Goal: Task Accomplishment & Management: Use online tool/utility

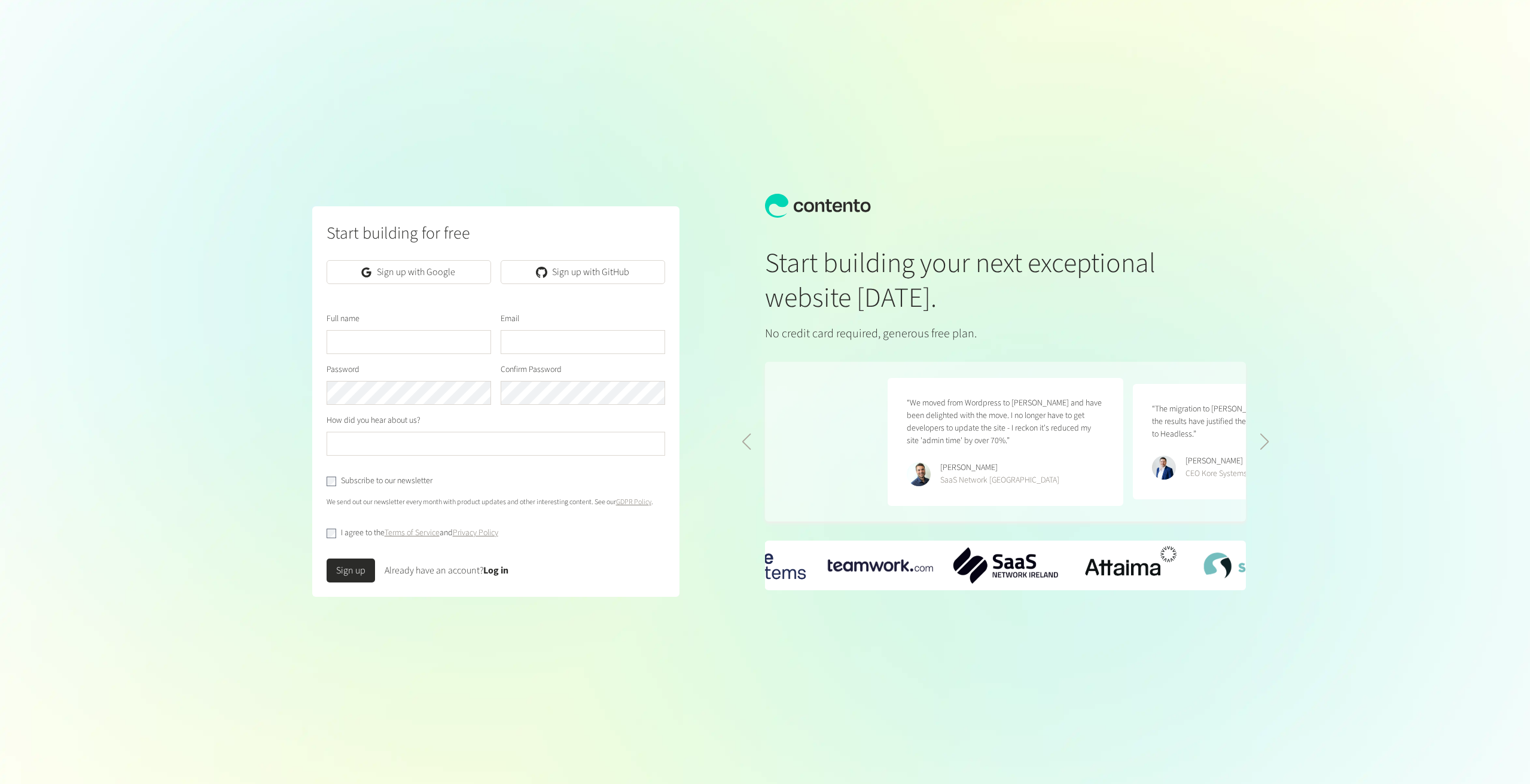
scroll to position [0, 491]
click at [490, 572] on link "Log in" at bounding box center [496, 570] width 25 height 13
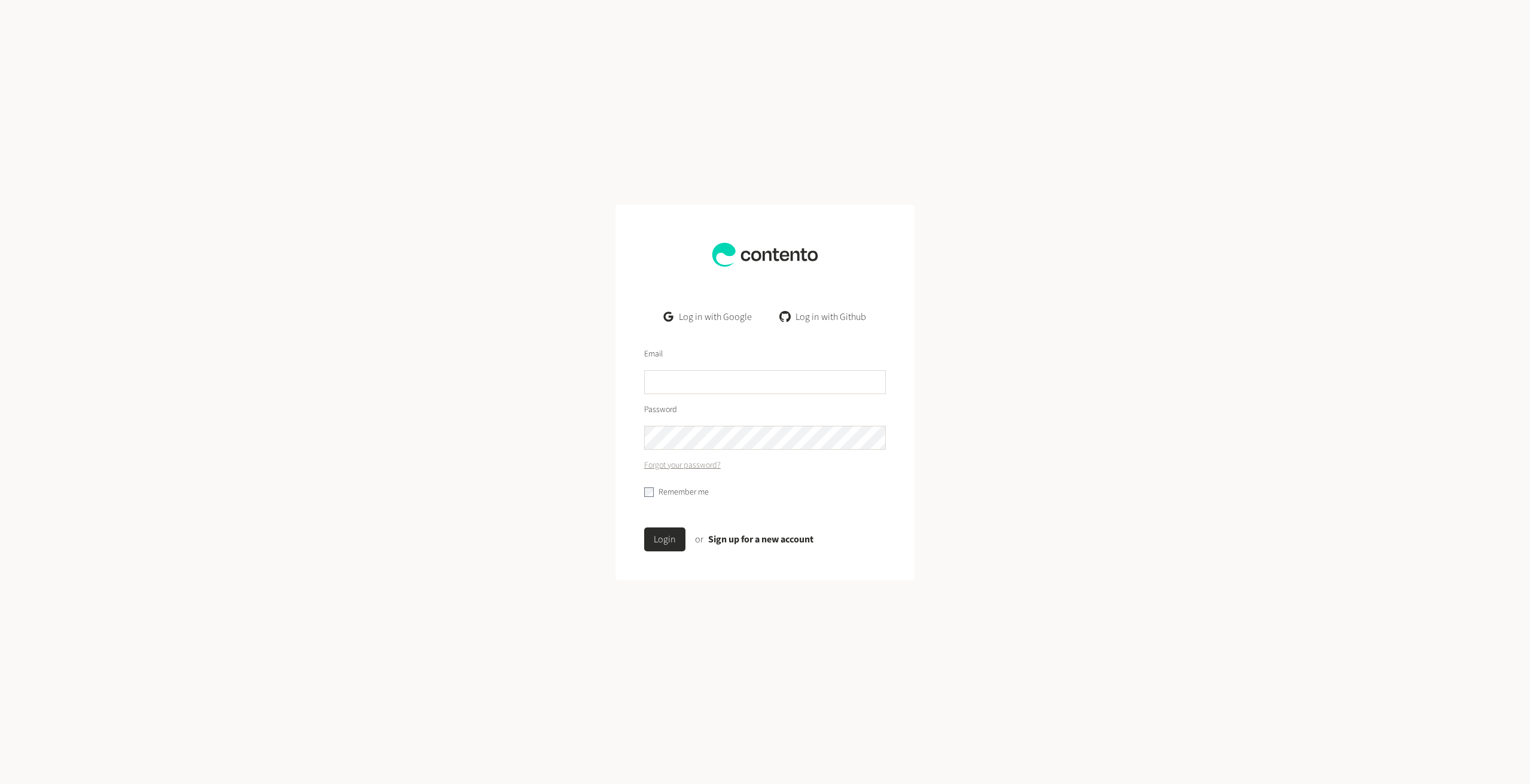
click at [708, 317] on link "Log in with Google" at bounding box center [708, 316] width 107 height 24
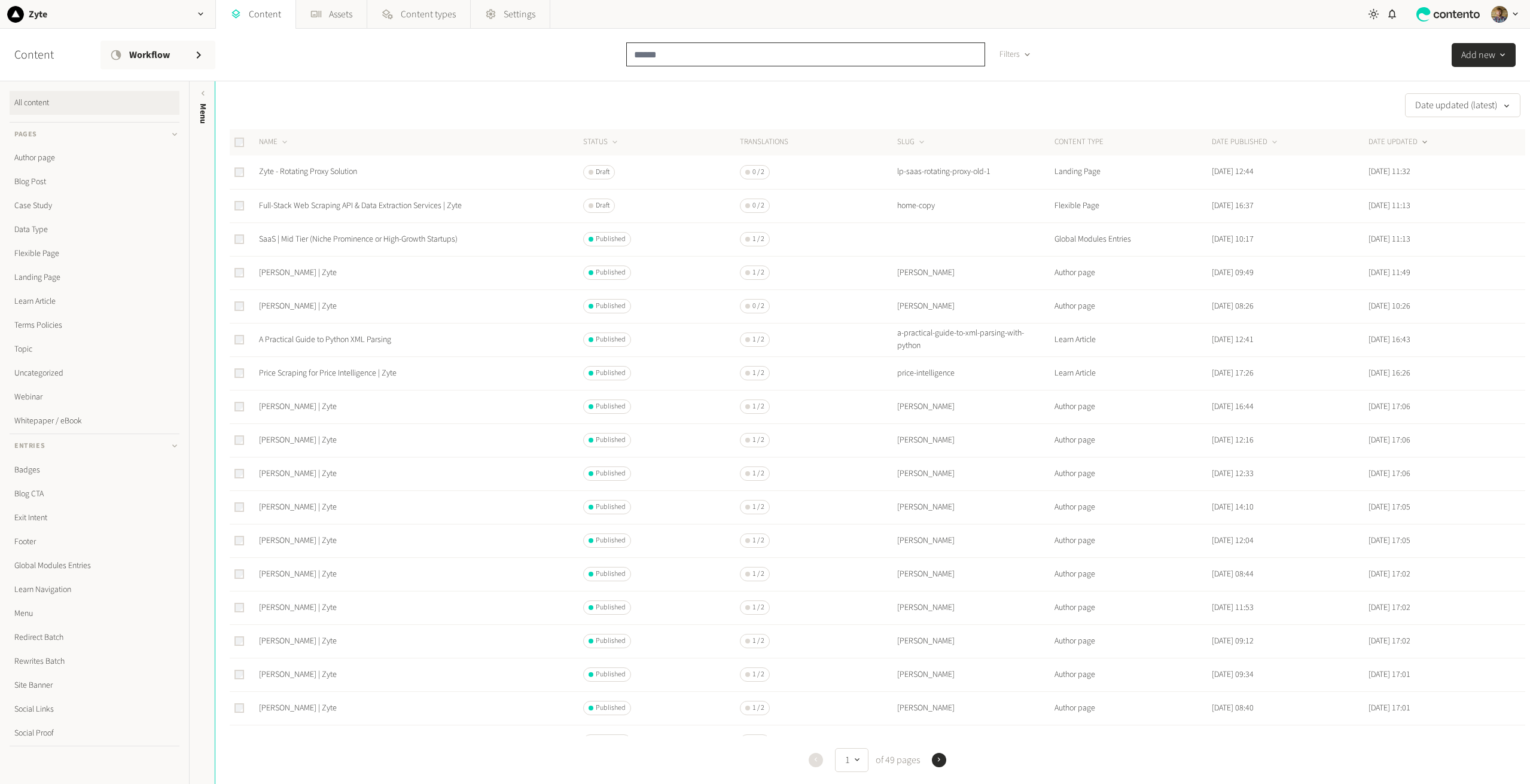
click at [662, 59] on input "text" at bounding box center [806, 54] width 359 height 24
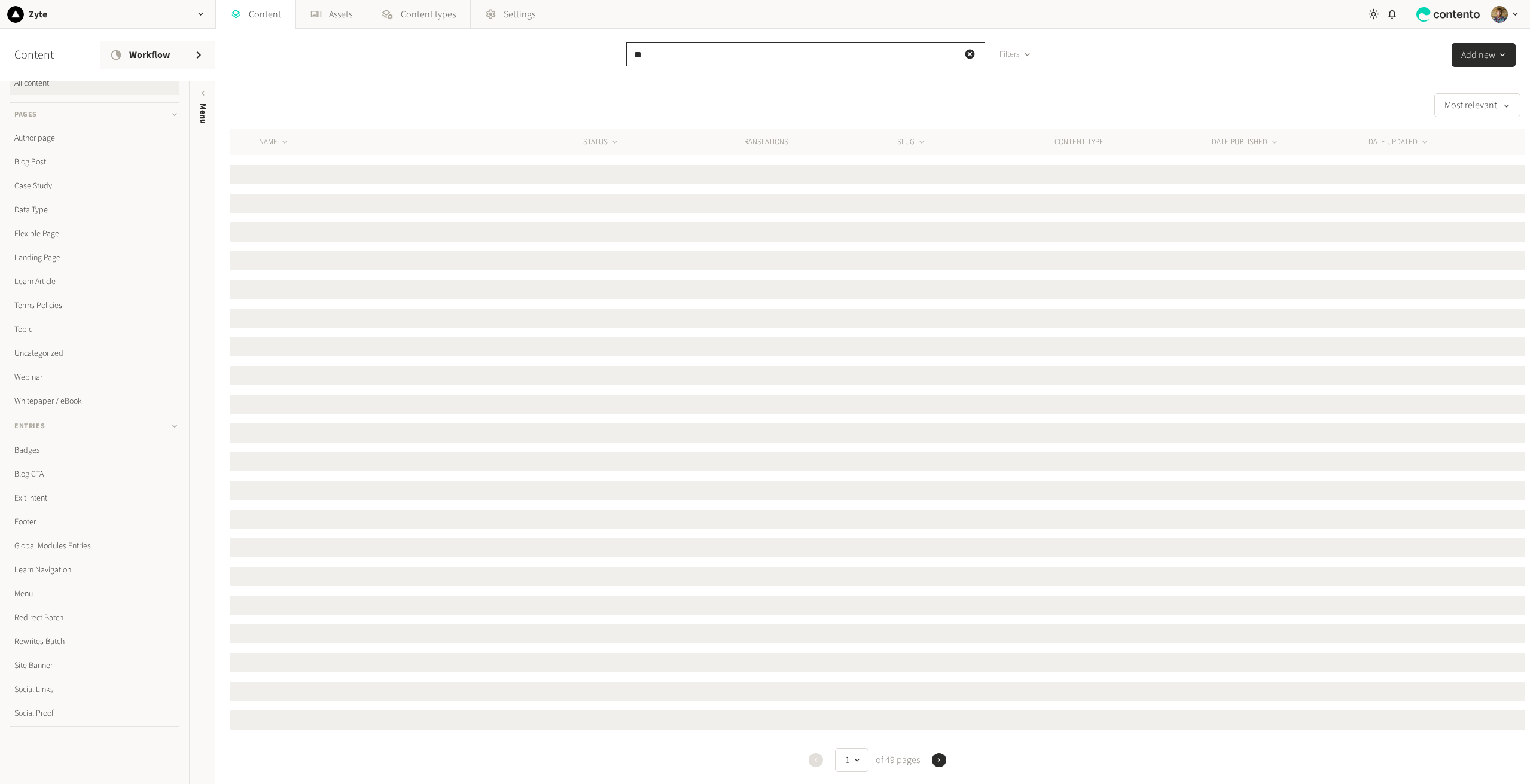
type input "*"
type input "*********"
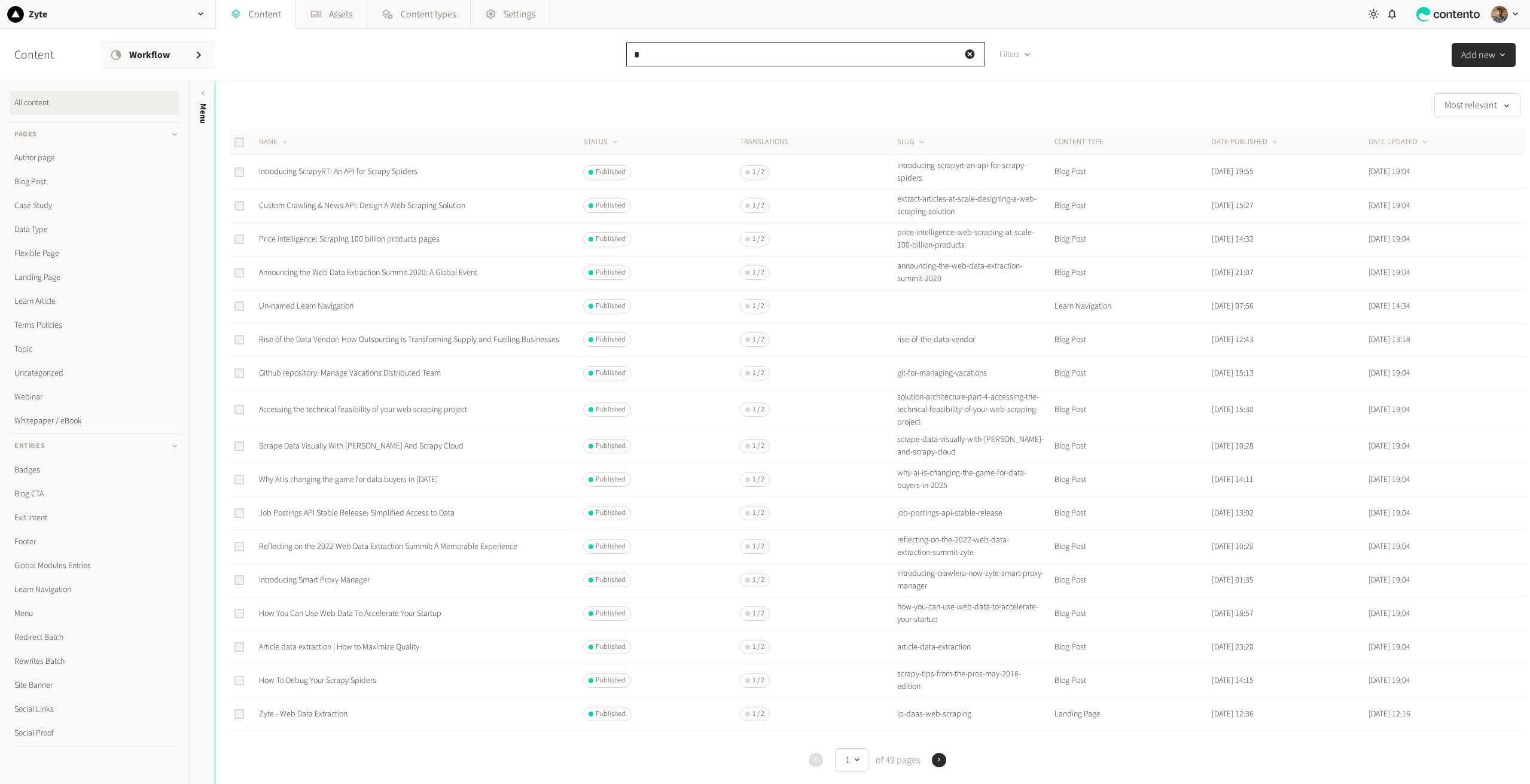
click at [716, 51] on input "*" at bounding box center [806, 54] width 359 height 24
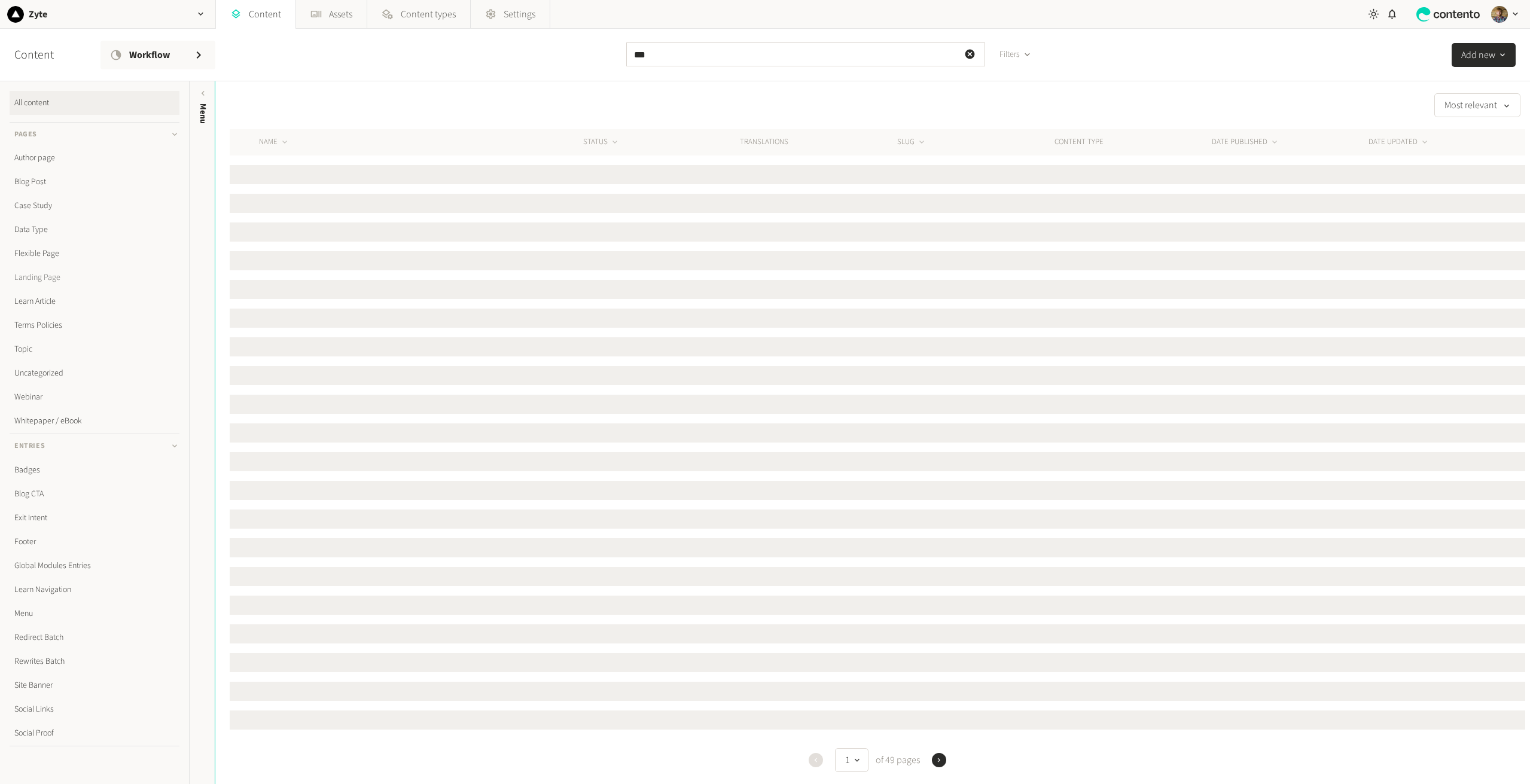
click at [36, 281] on link "Landing Page" at bounding box center [94, 278] width 170 height 24
click at [682, 56] on input "***" at bounding box center [806, 54] width 359 height 24
type input "*"
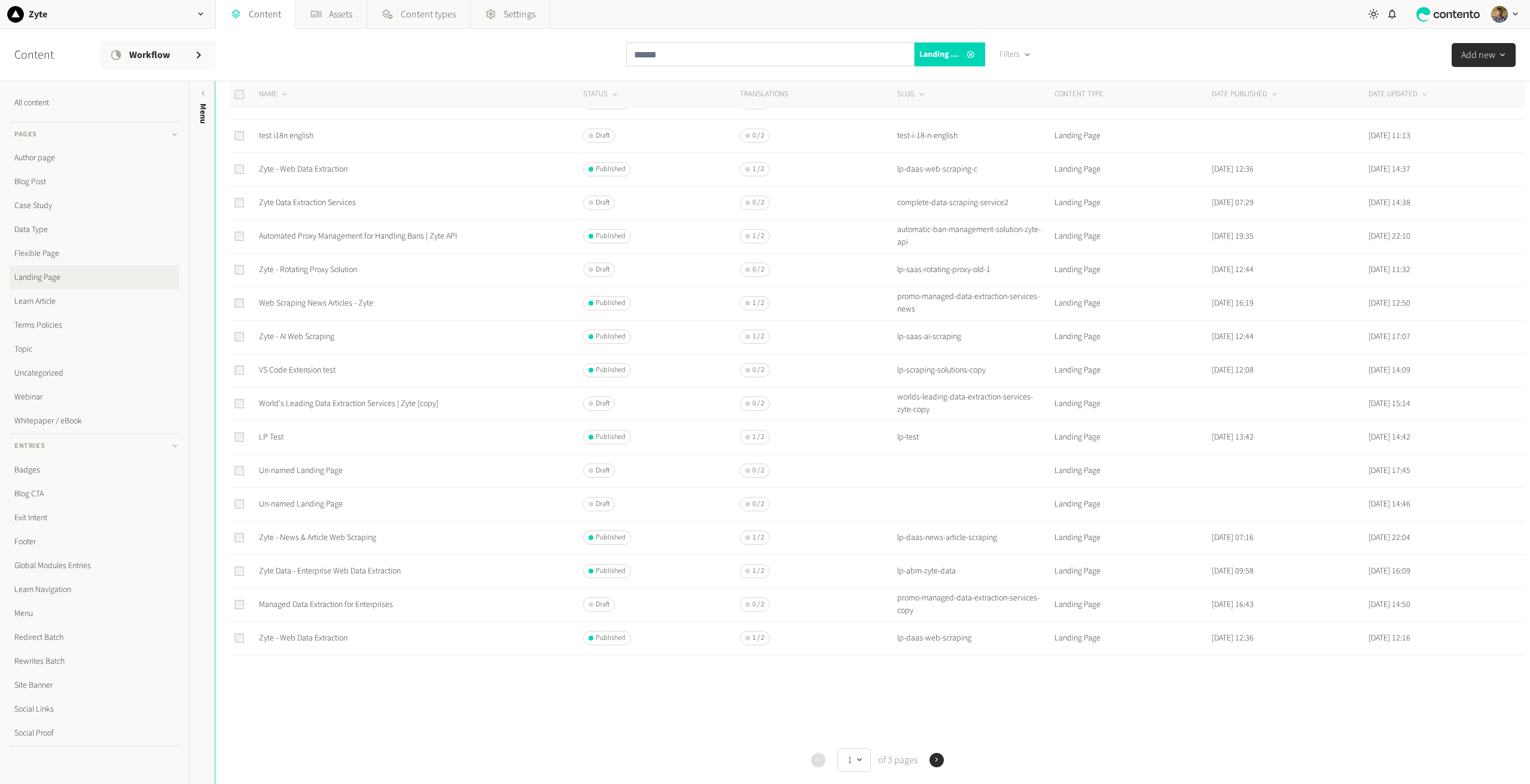
scroll to position [178, 0]
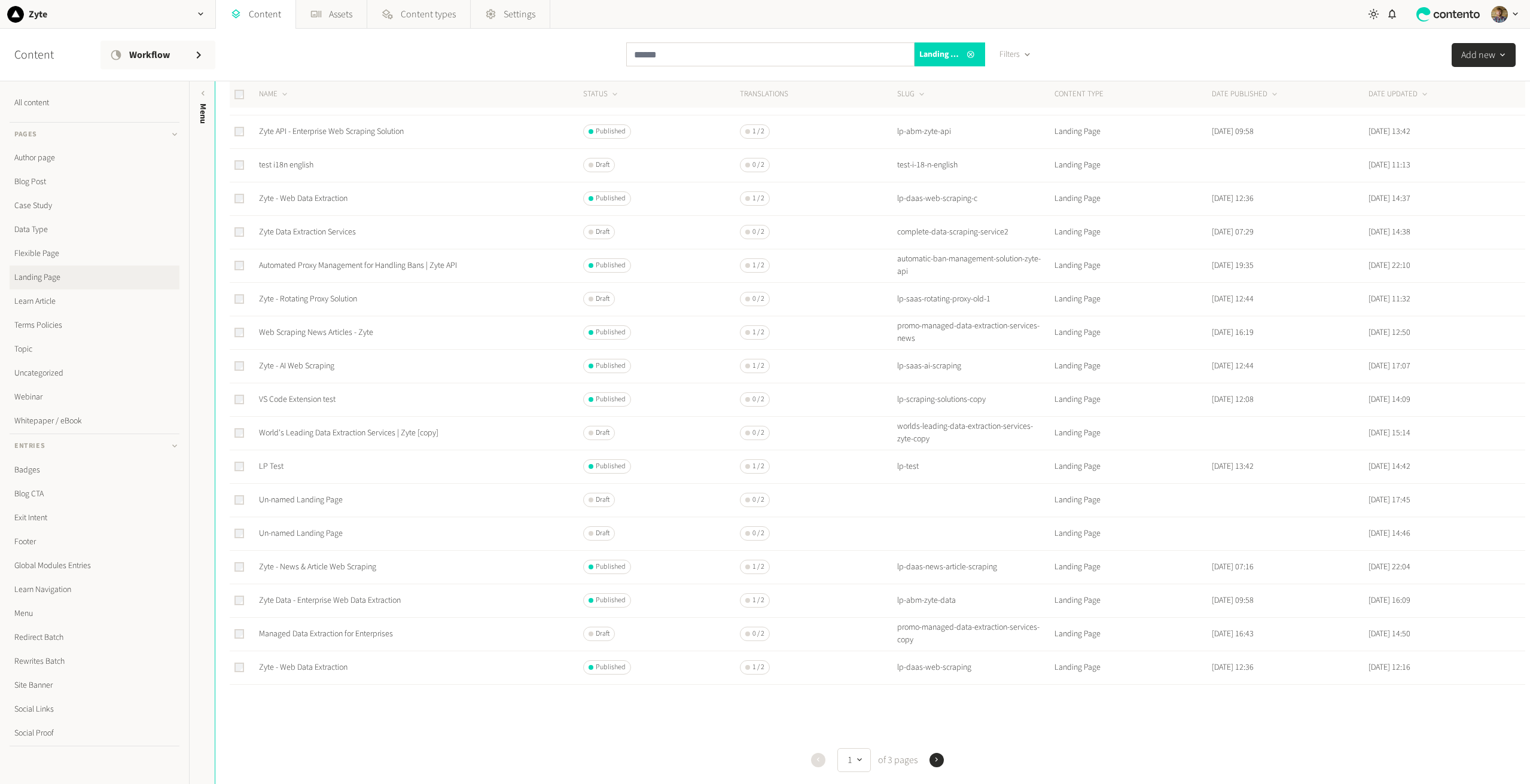
scroll to position [119, 0]
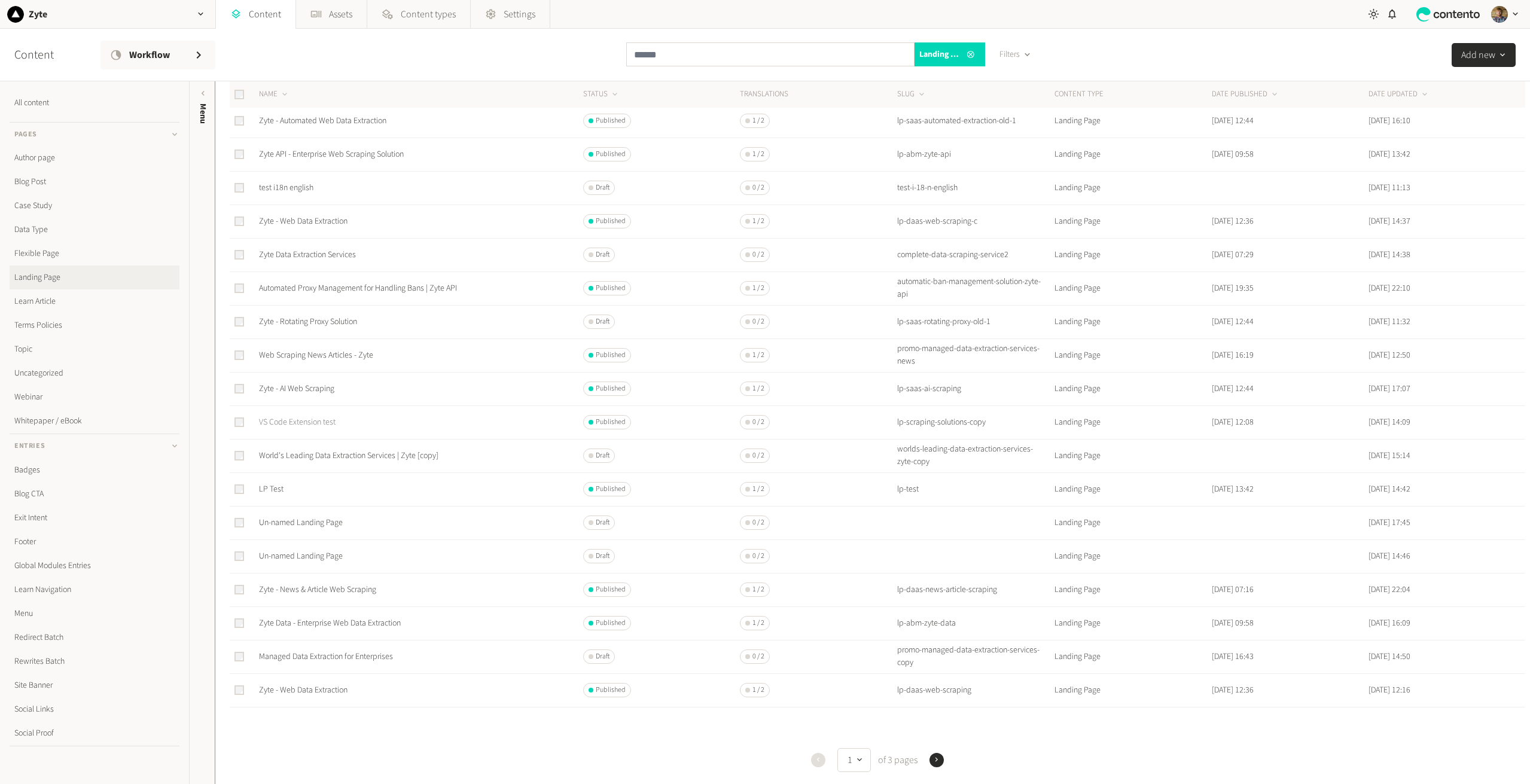
click at [318, 423] on link "VS Code Extension test" at bounding box center [297, 422] width 77 height 12
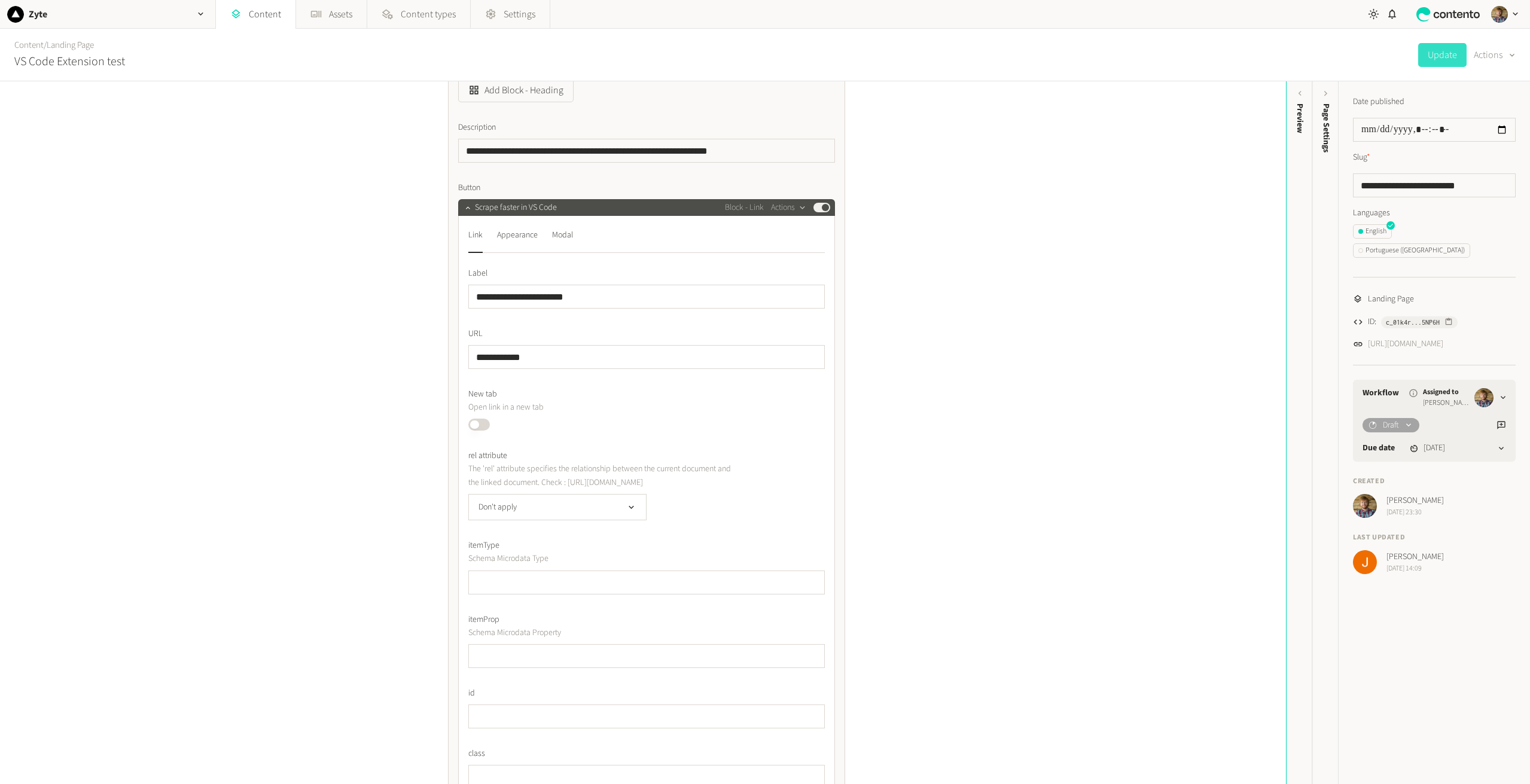
scroll to position [478, 0]
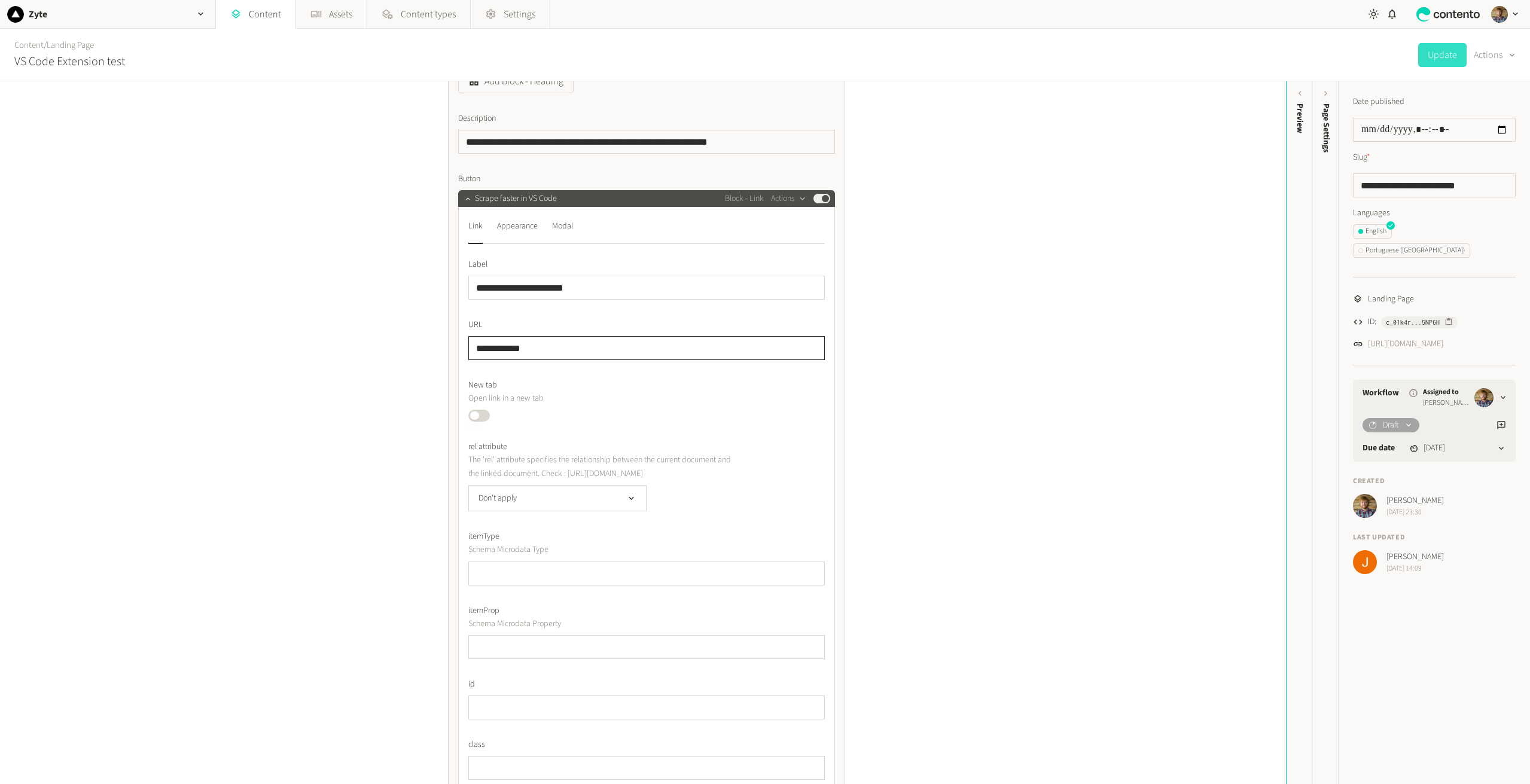
drag, startPoint x: 601, startPoint y: 357, endPoint x: 361, endPoint y: 340, distance: 240.6
click at [362, 340] on div "**********" at bounding box center [643, 433] width 1287 height 703
paste input "**********"
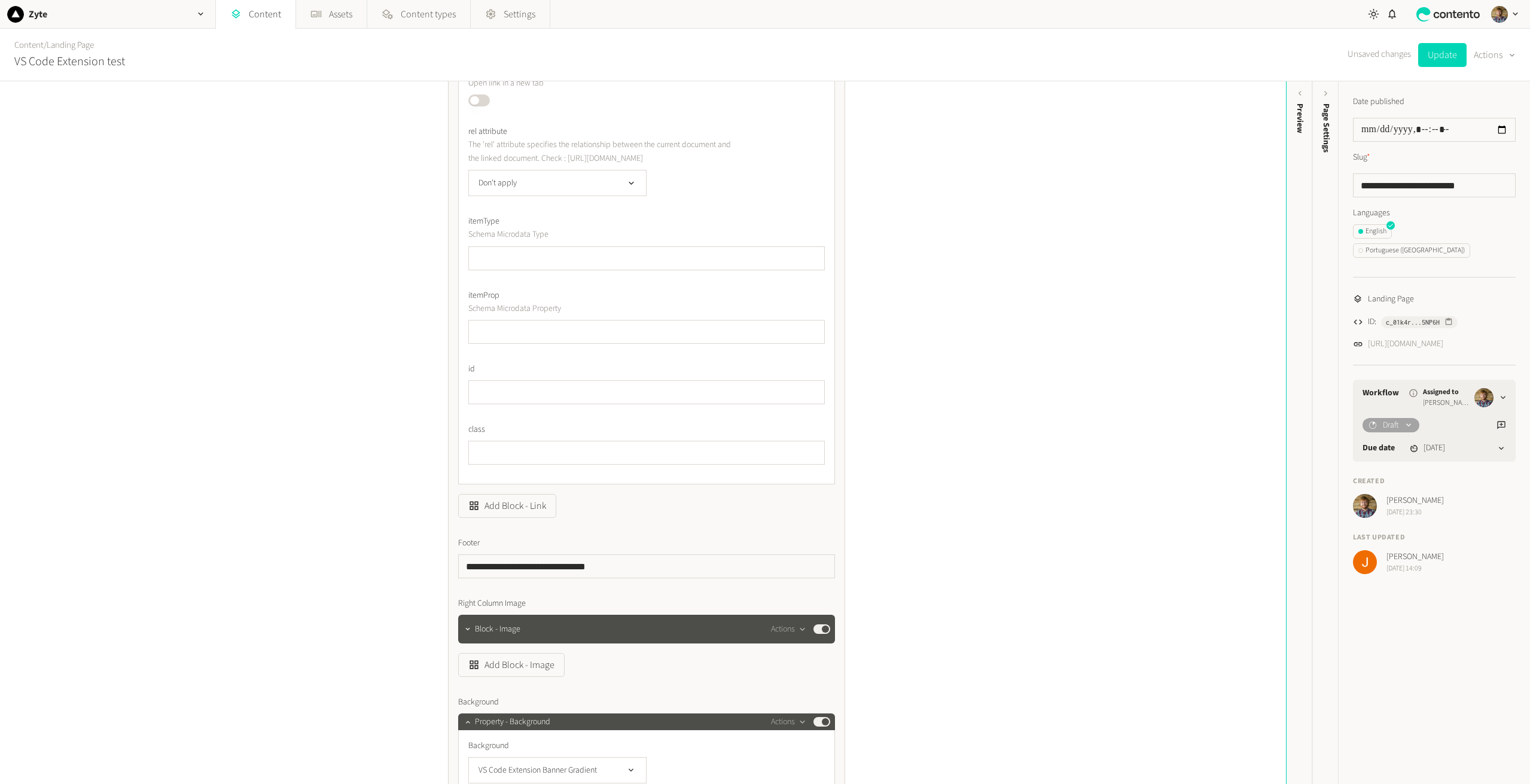
scroll to position [838, 0]
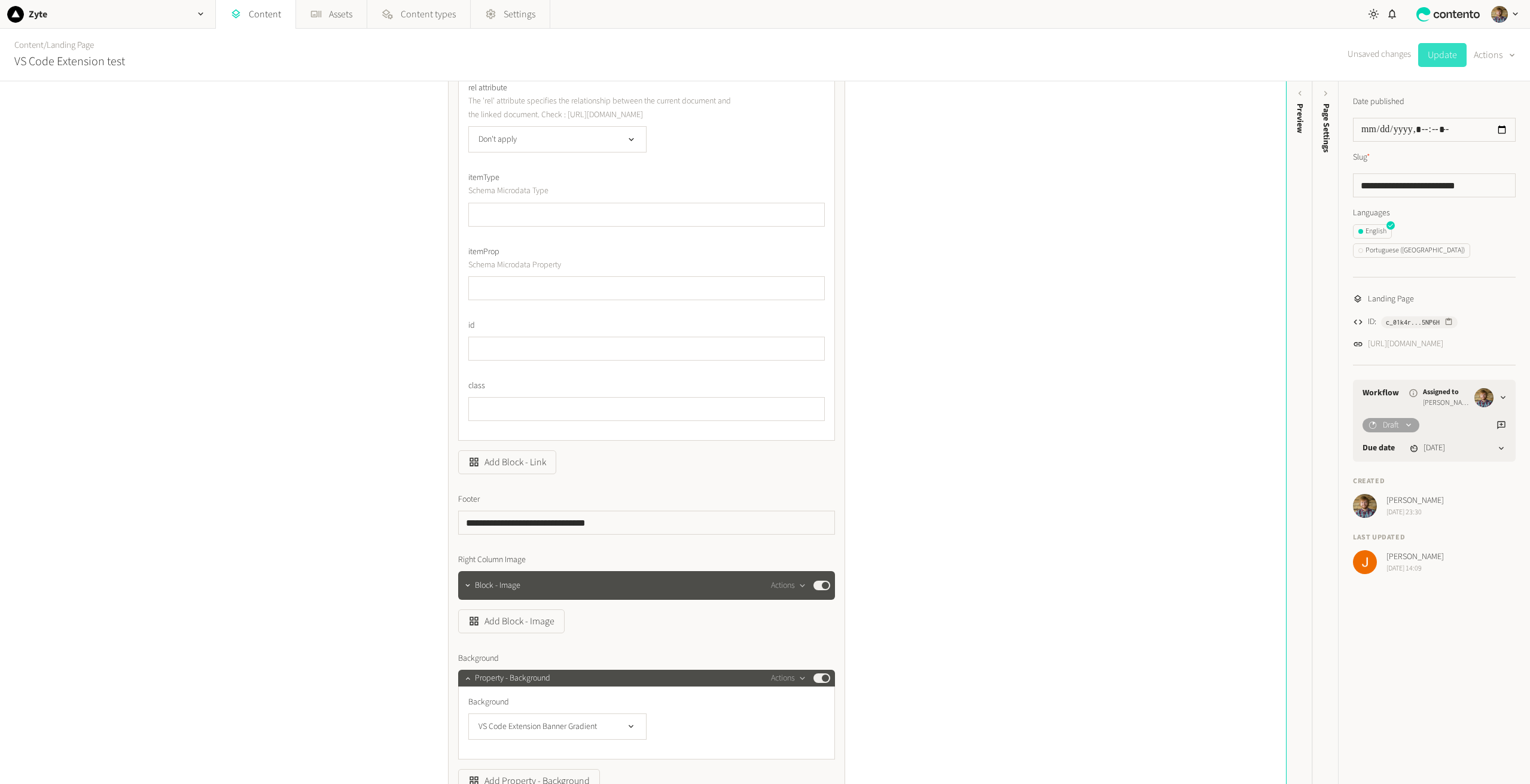
type input "**********"
click at [1436, 55] on button "Update" at bounding box center [1442, 55] width 48 height 24
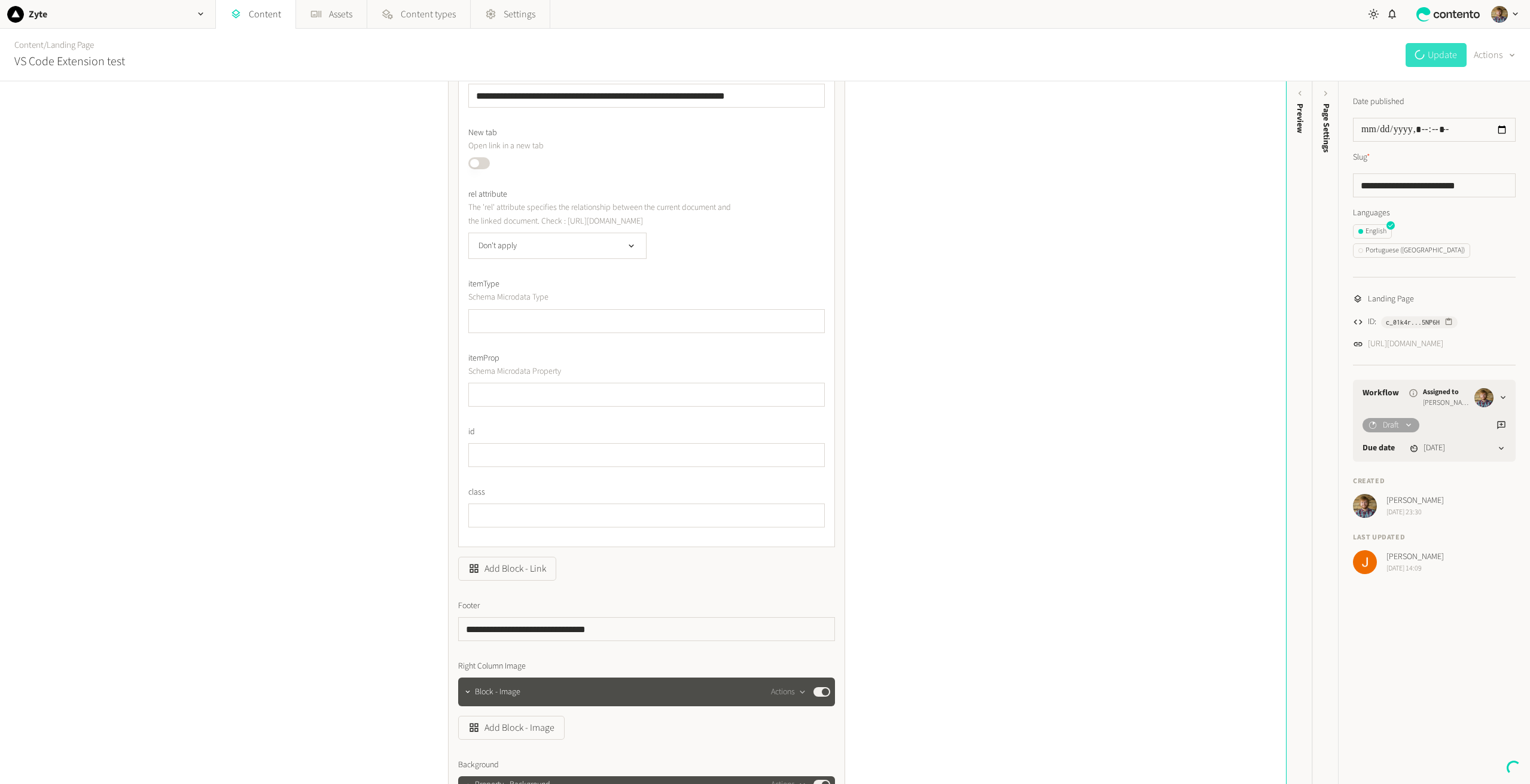
scroll to position [598, 0]
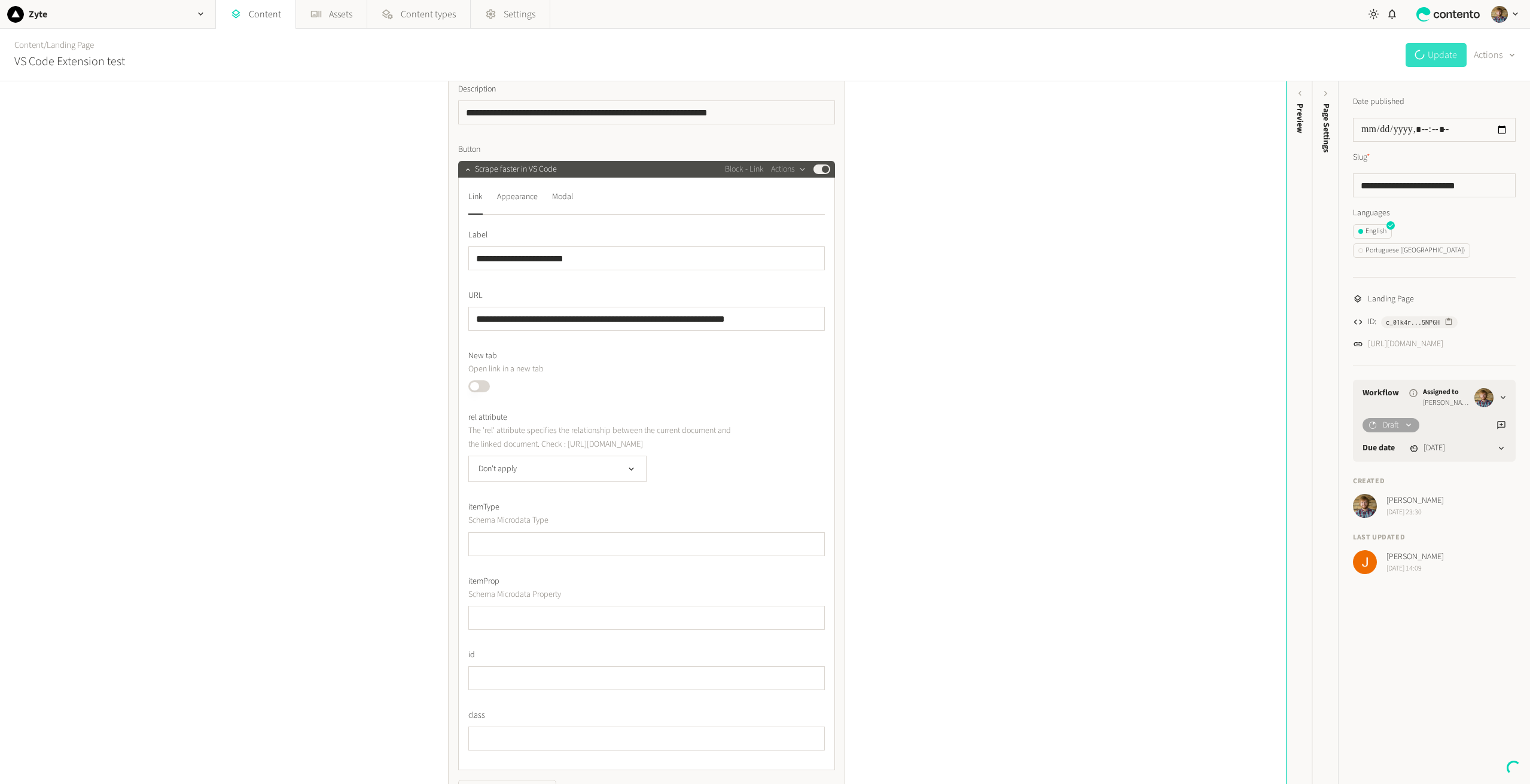
scroll to position [478, 0]
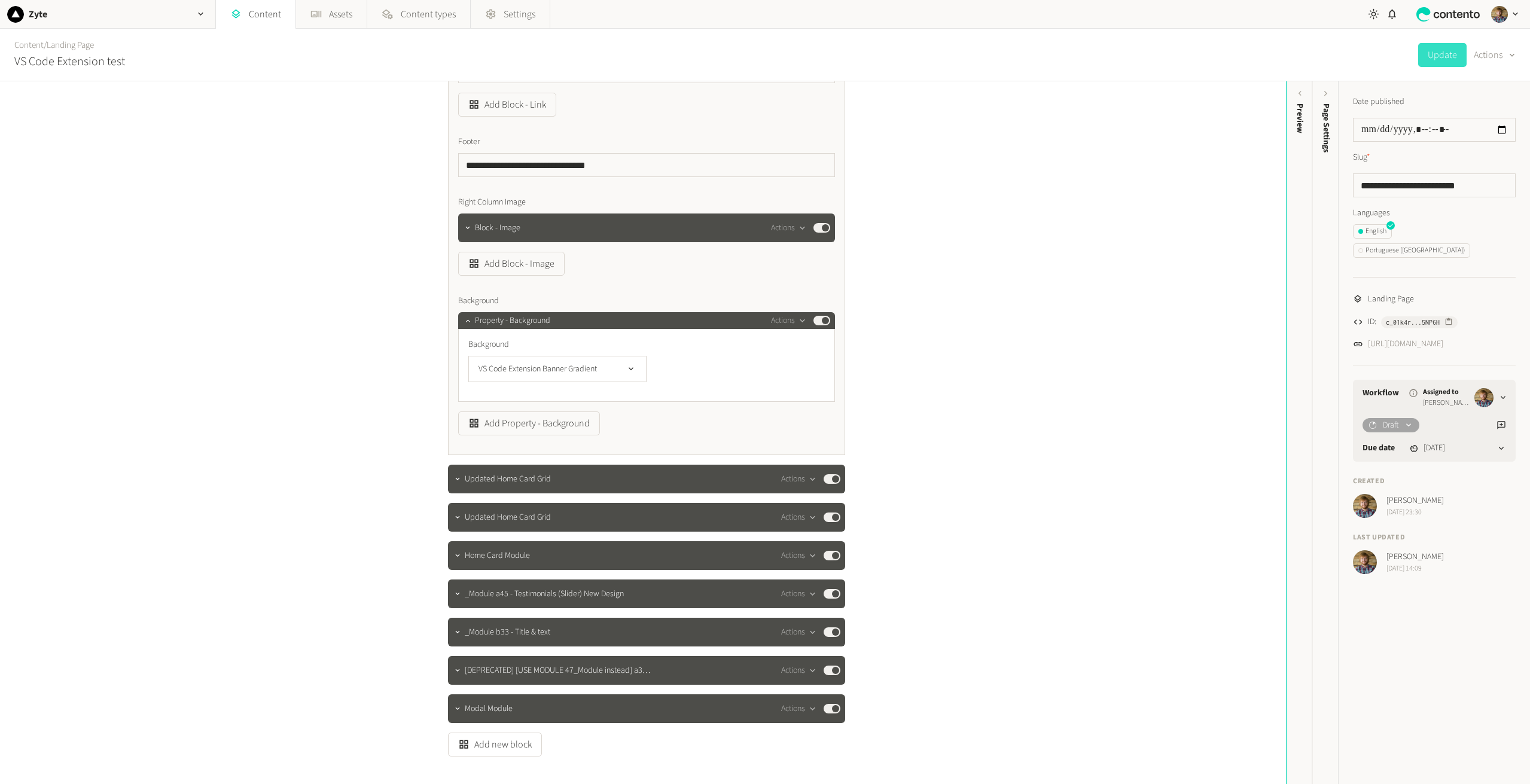
scroll to position [1197, 0]
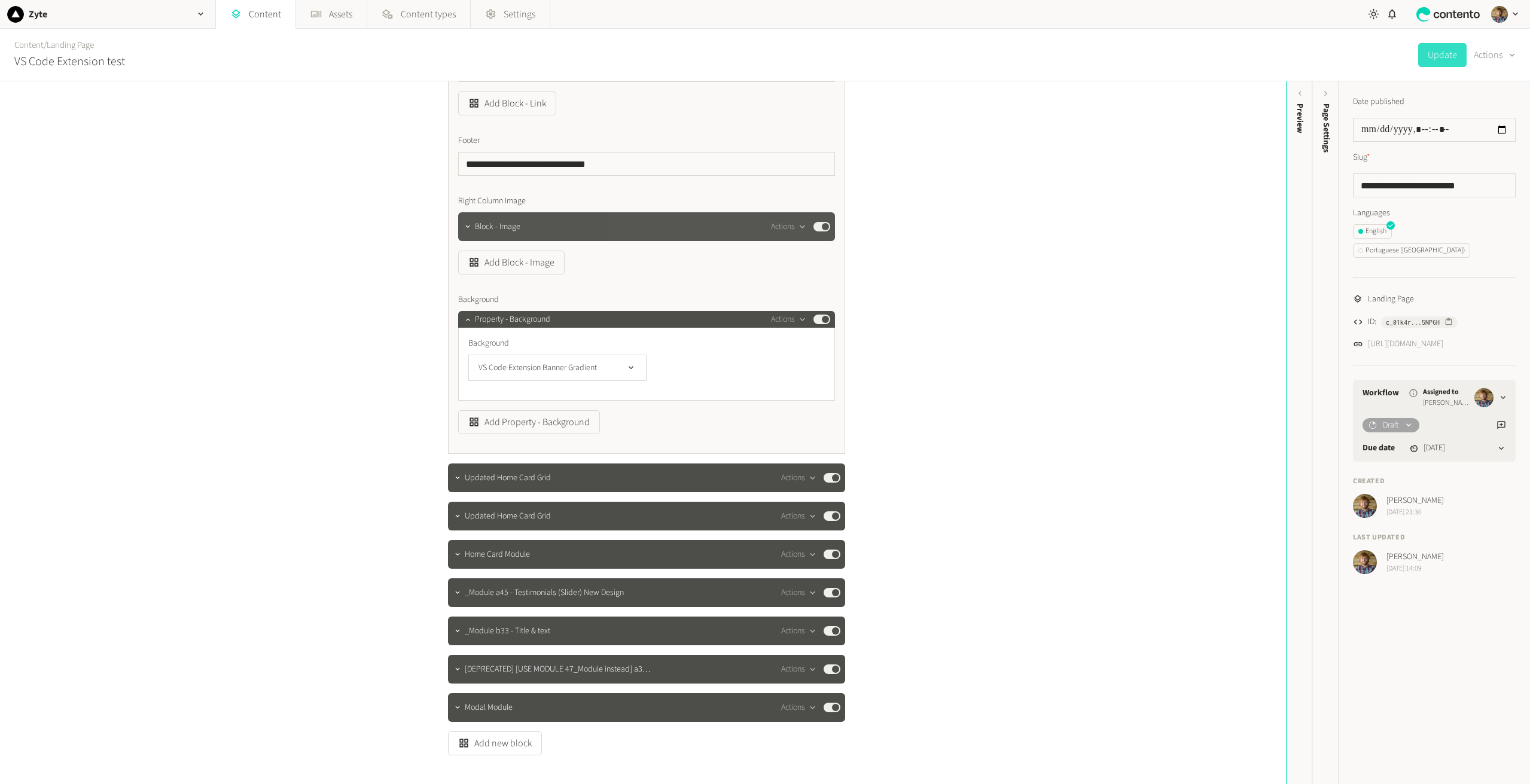
click at [469, 241] on div at bounding box center [468, 226] width 15 height 29
click at [467, 235] on div at bounding box center [468, 227] width 15 height 17
click at [470, 233] on button "button" at bounding box center [468, 226] width 15 height 15
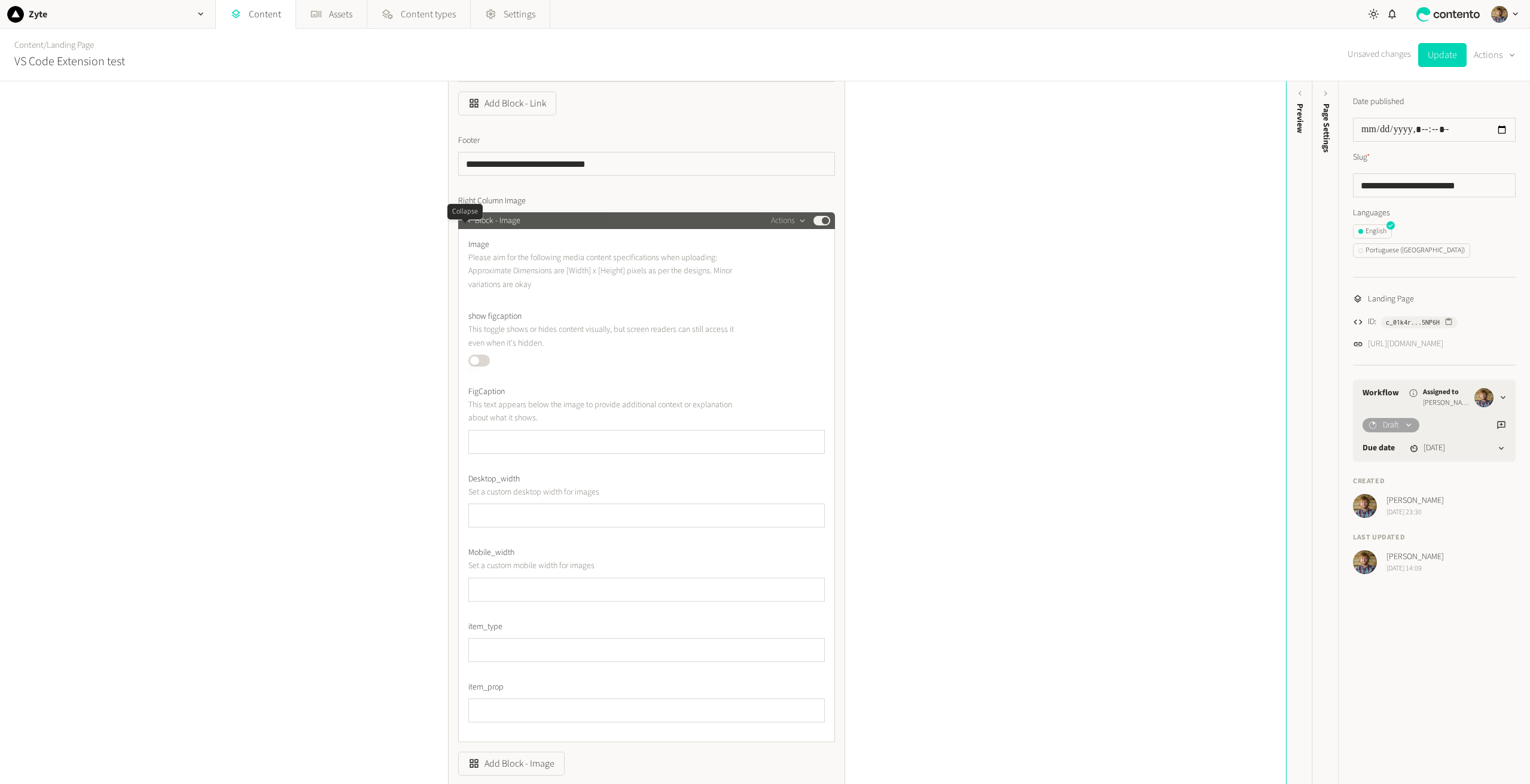
click at [461, 229] on div at bounding box center [468, 221] width 15 height 17
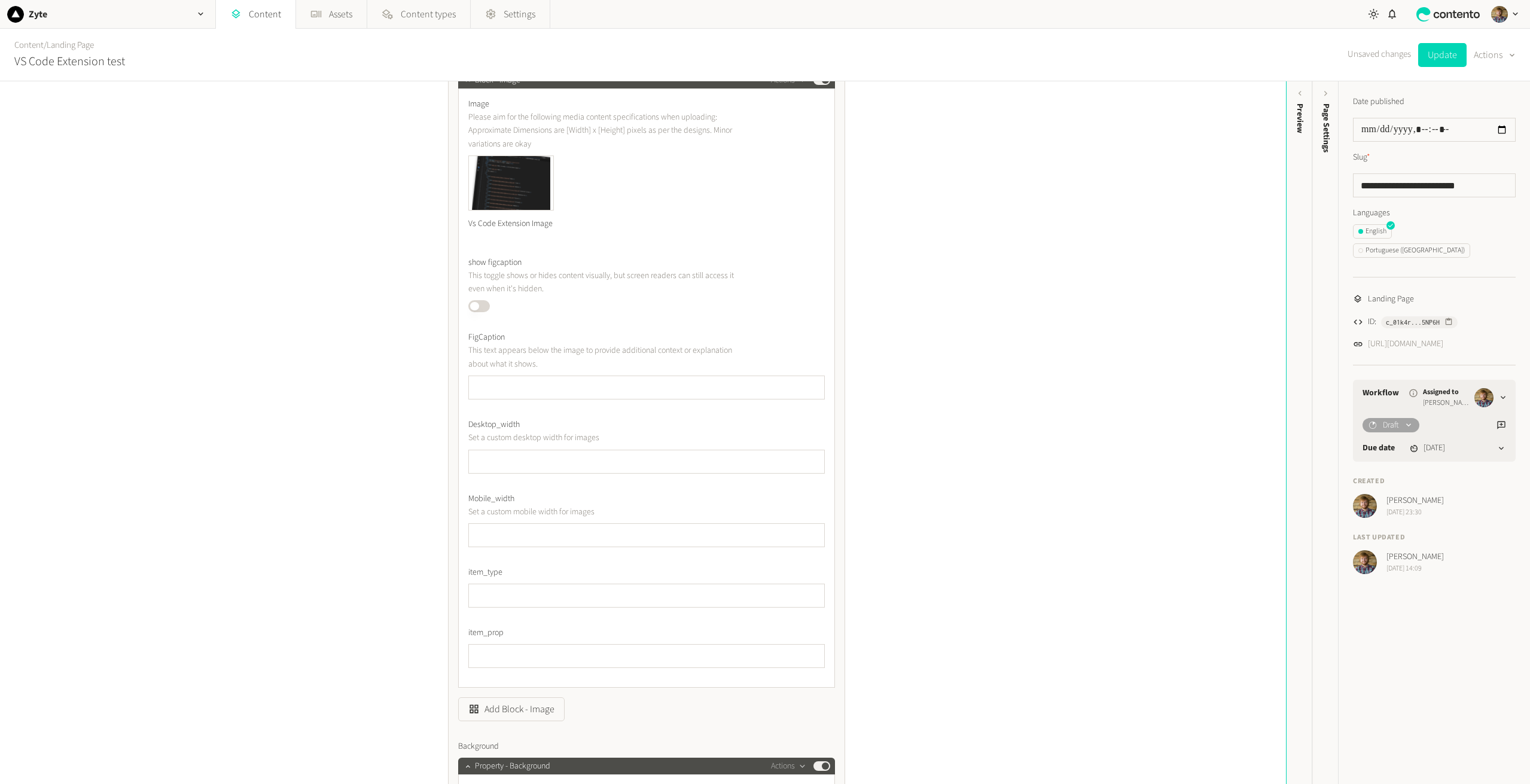
scroll to position [1256, 0]
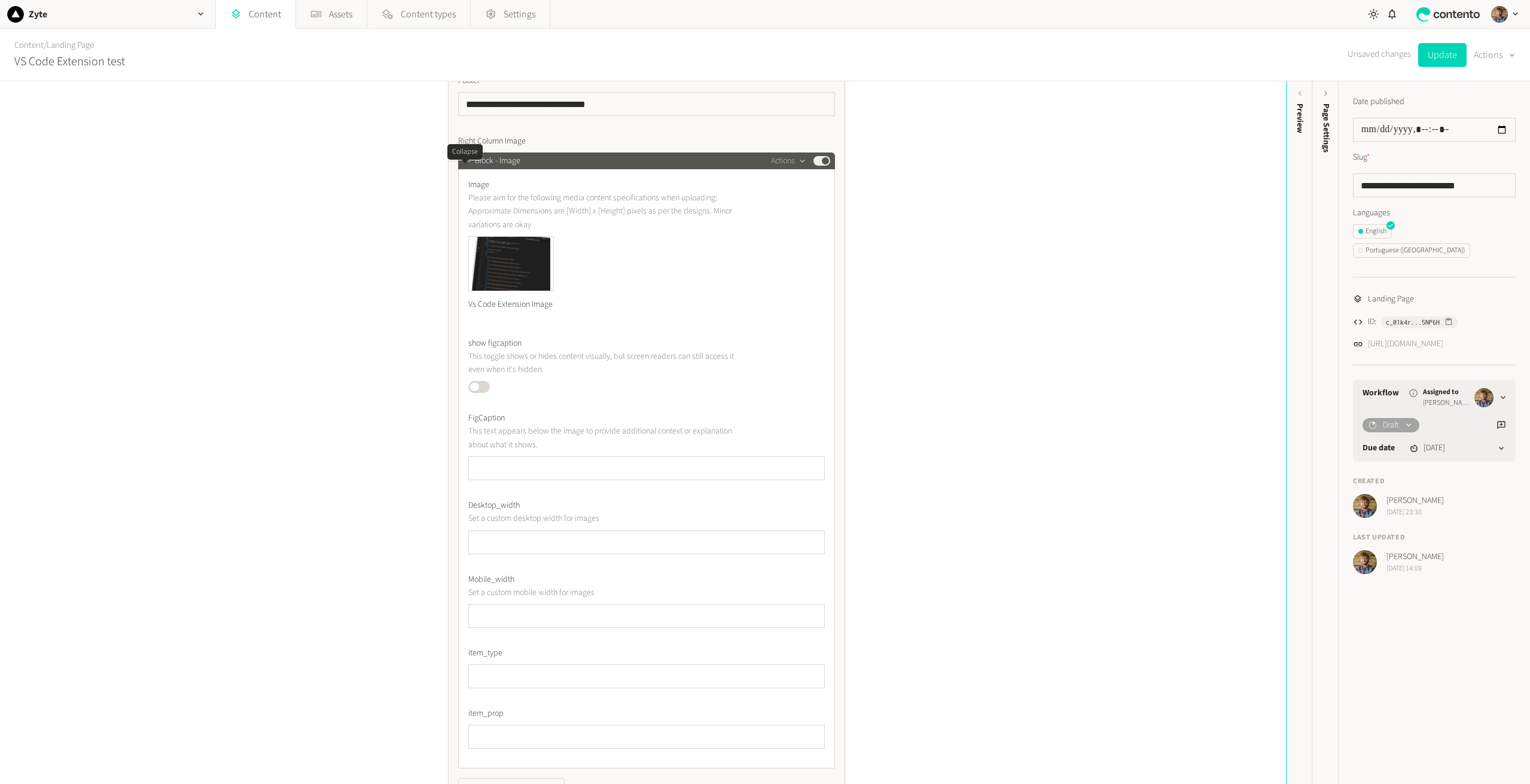
click at [465, 165] on icon "button" at bounding box center [468, 161] width 9 height 9
